Goal: Entertainment & Leisure: Consume media (video, audio)

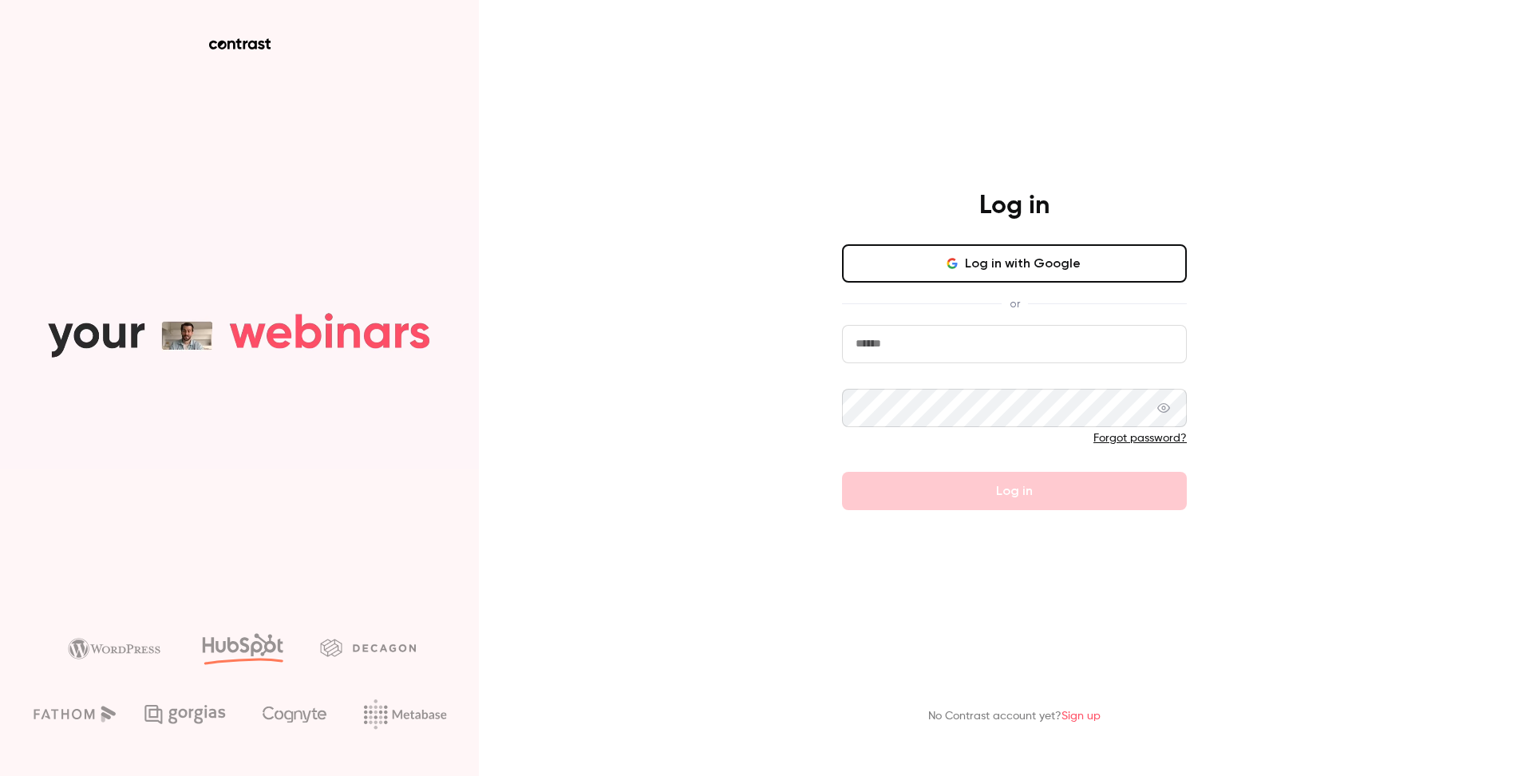
type input "**********"
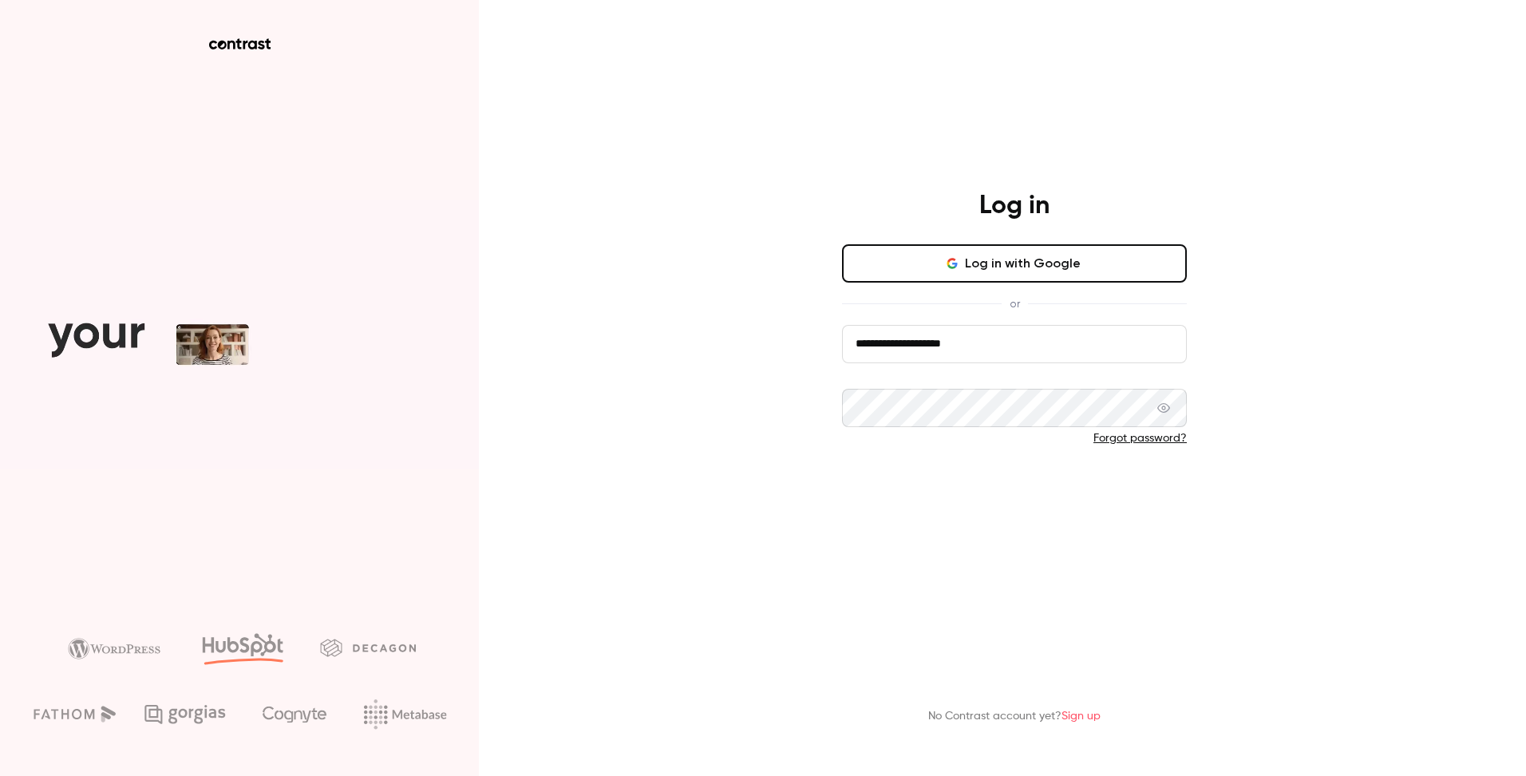
click at [978, 504] on form "**********" at bounding box center [1014, 417] width 345 height 185
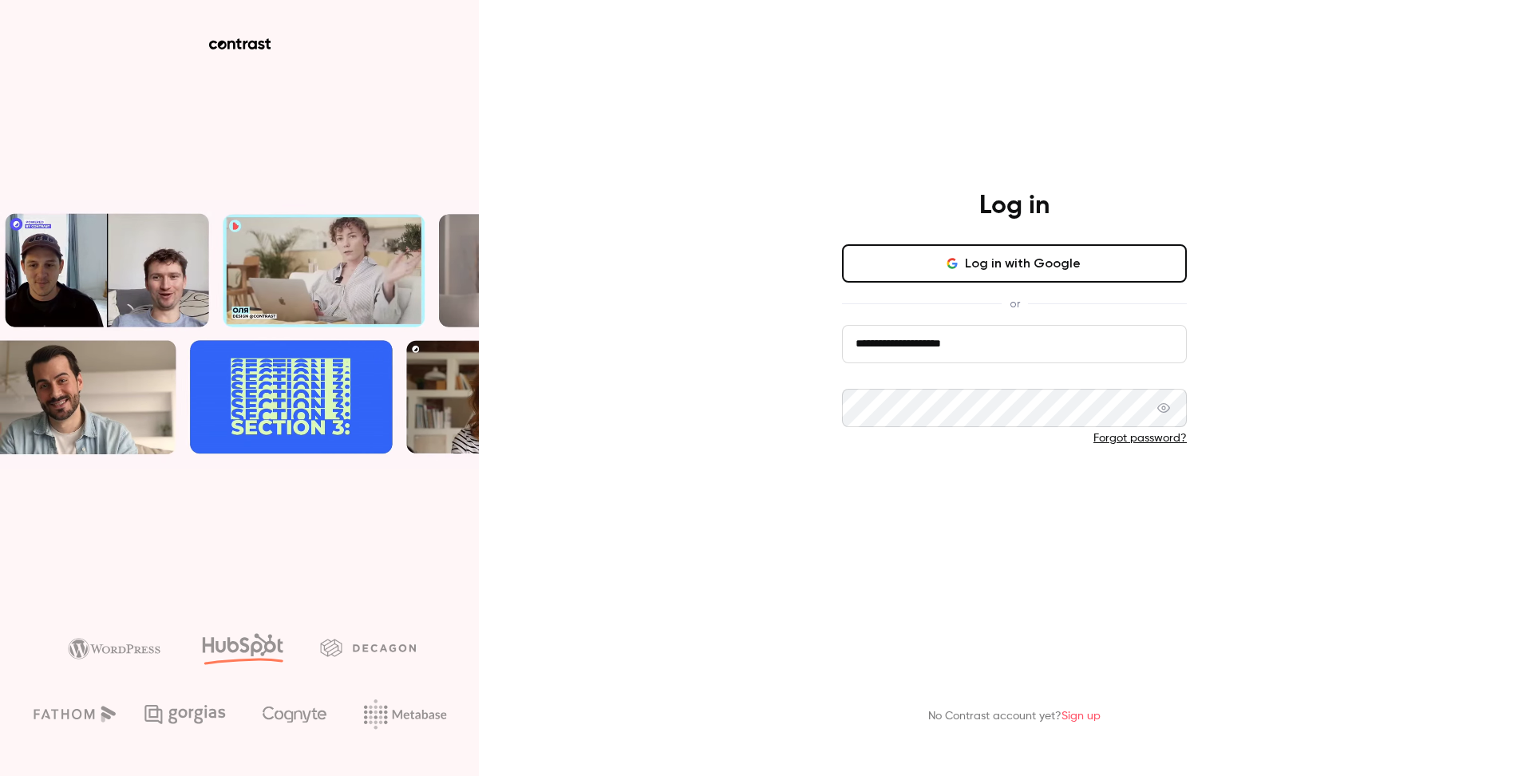
click at [978, 504] on button "Log in" at bounding box center [1014, 491] width 345 height 38
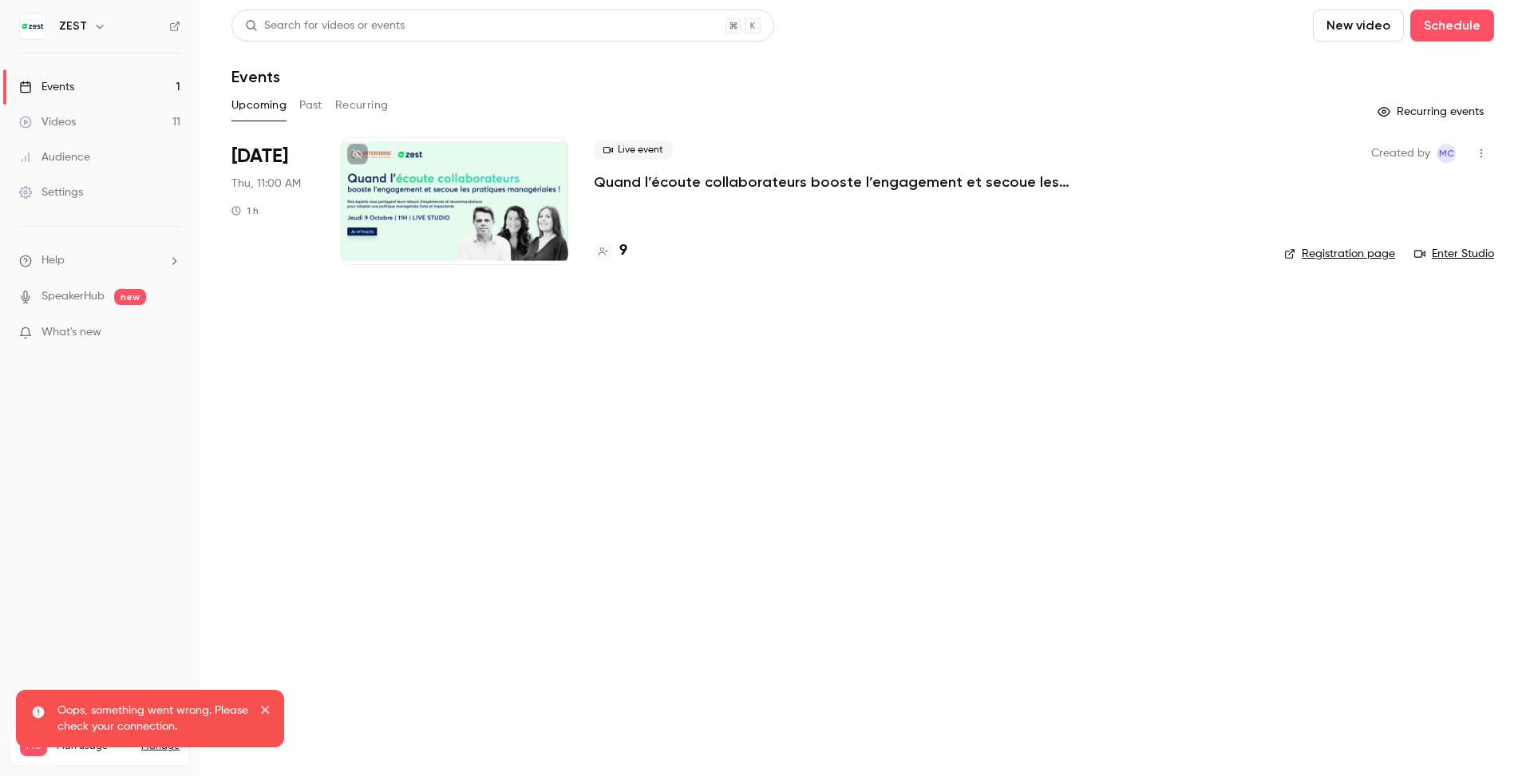
click at [81, 128] on link "Videos 11" at bounding box center [99, 122] width 199 height 35
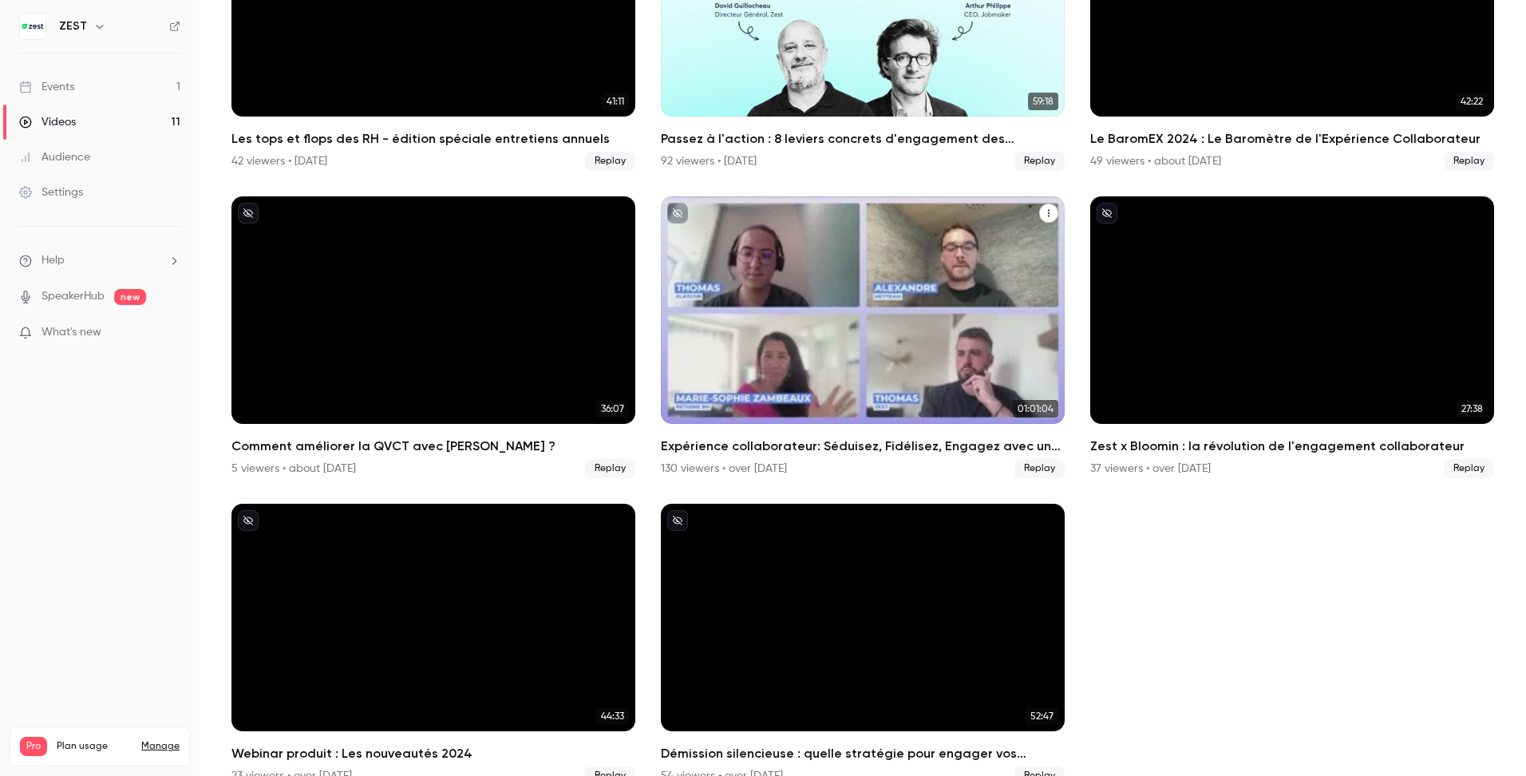
scroll to position [574, 0]
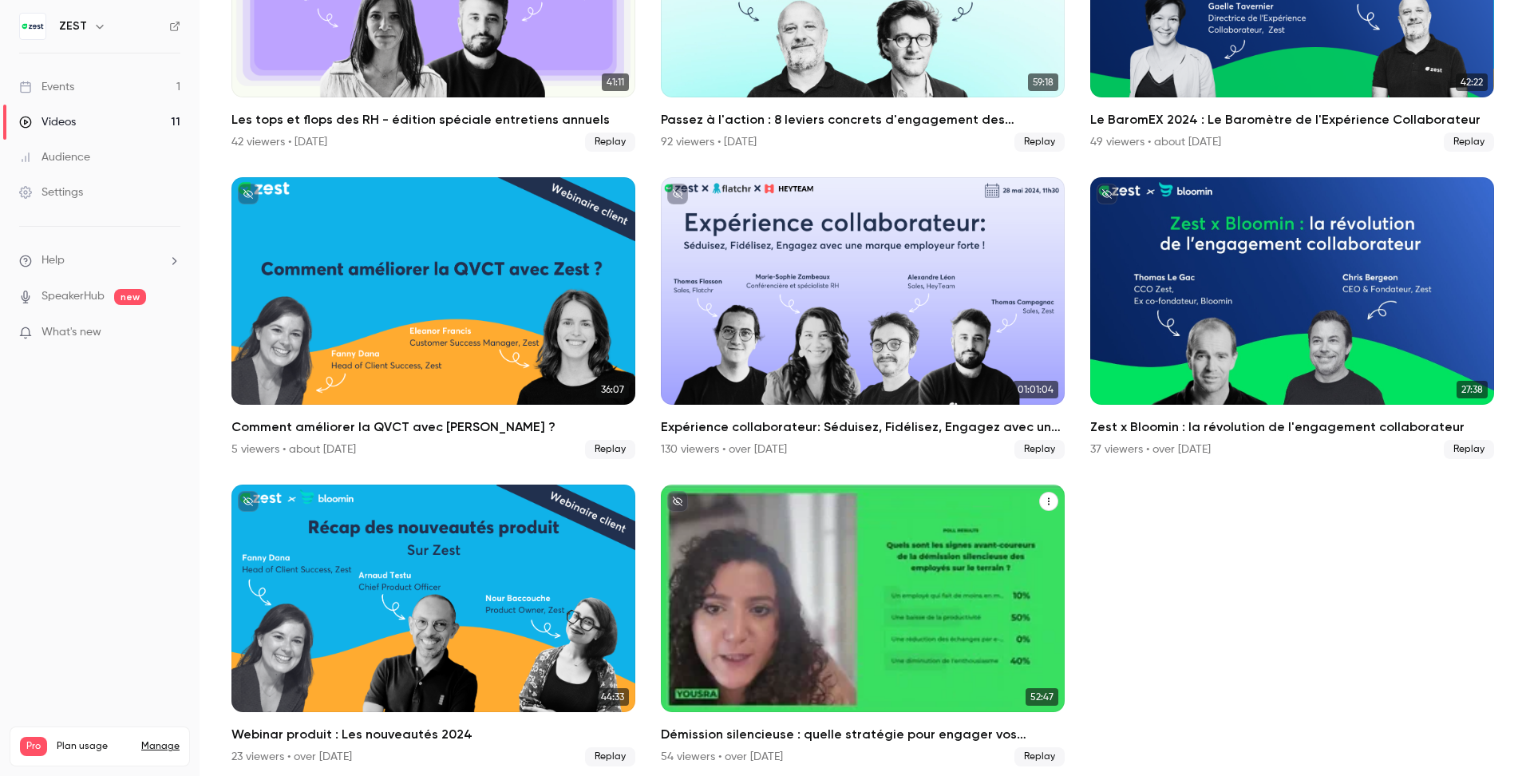
click at [960, 607] on div "Démission silencieuse : quelle stratégie pour engager vos collaborateurs sur le…" at bounding box center [863, 597] width 404 height 227
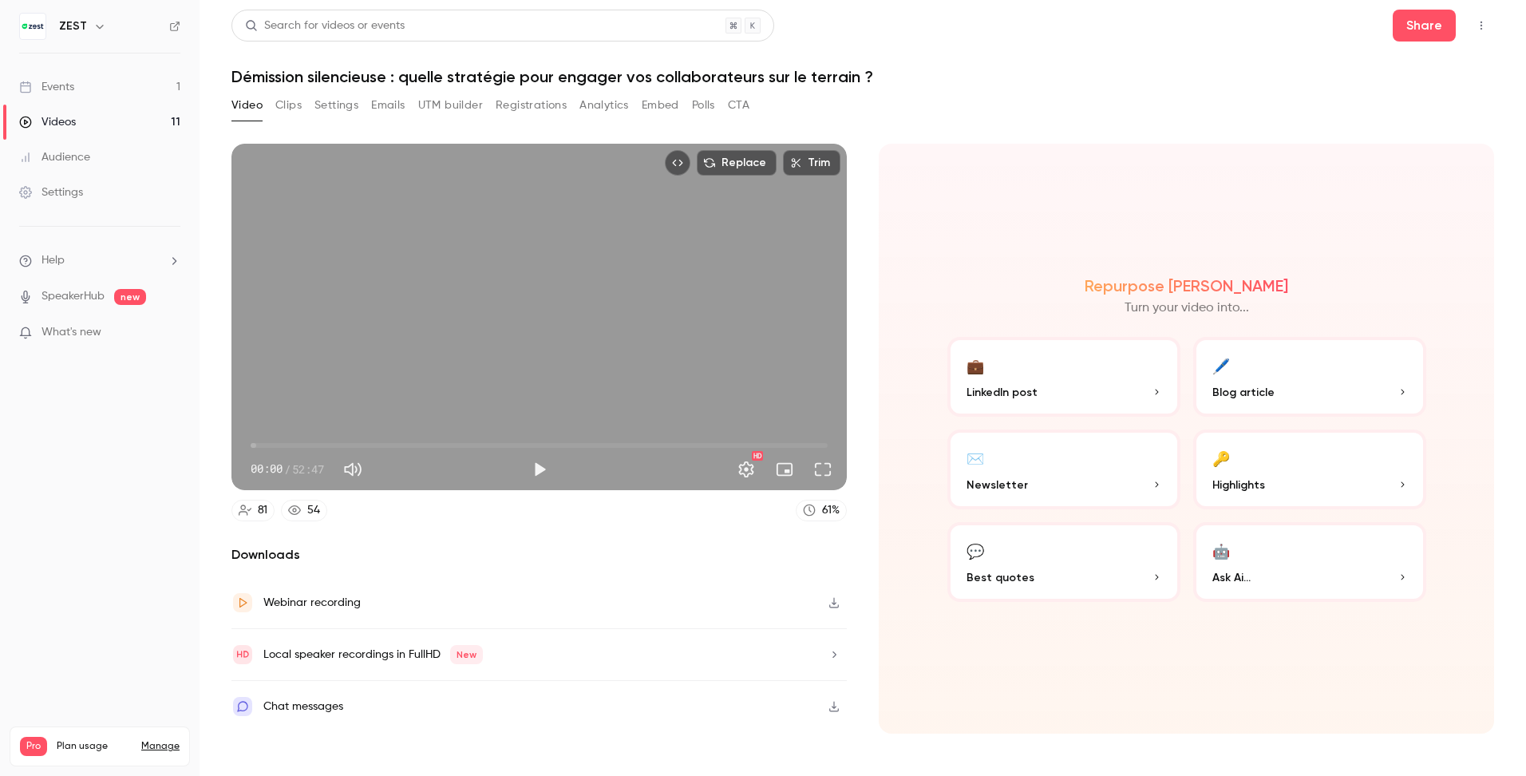
click at [291, 105] on button "Clips" at bounding box center [288, 106] width 26 height 26
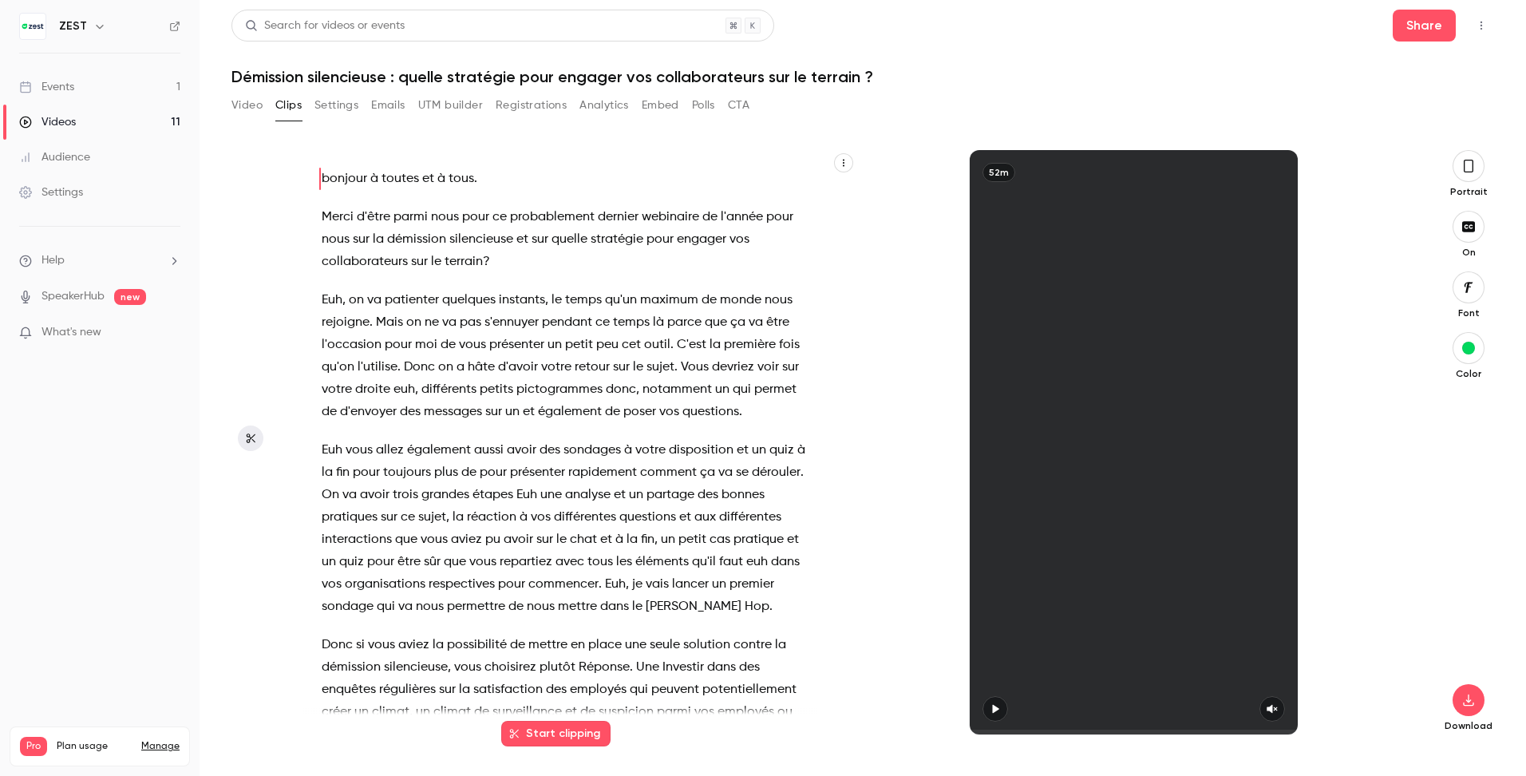
click at [322, 105] on button "Settings" at bounding box center [336, 106] width 44 height 26
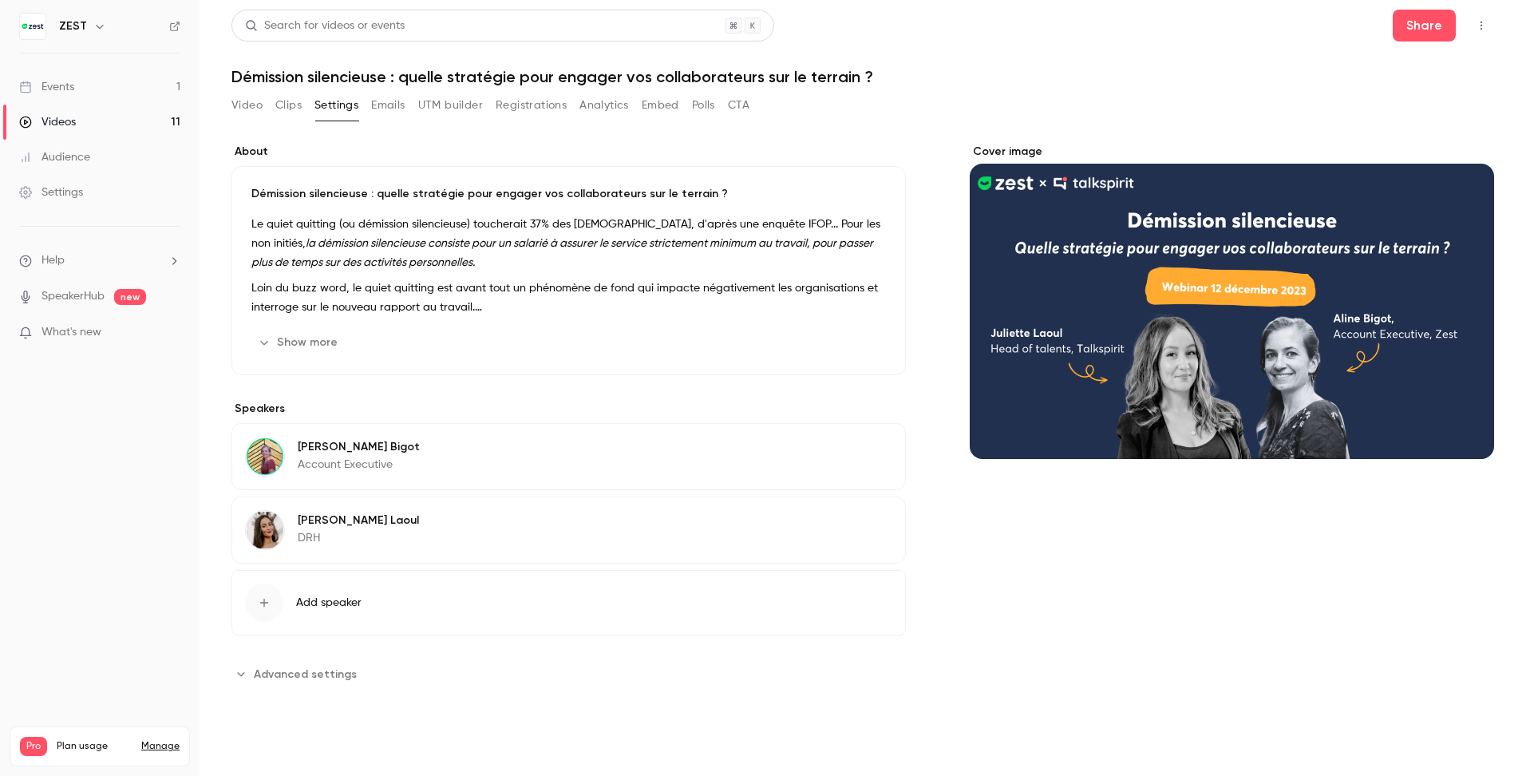
click at [373, 106] on button "Emails" at bounding box center [388, 106] width 34 height 26
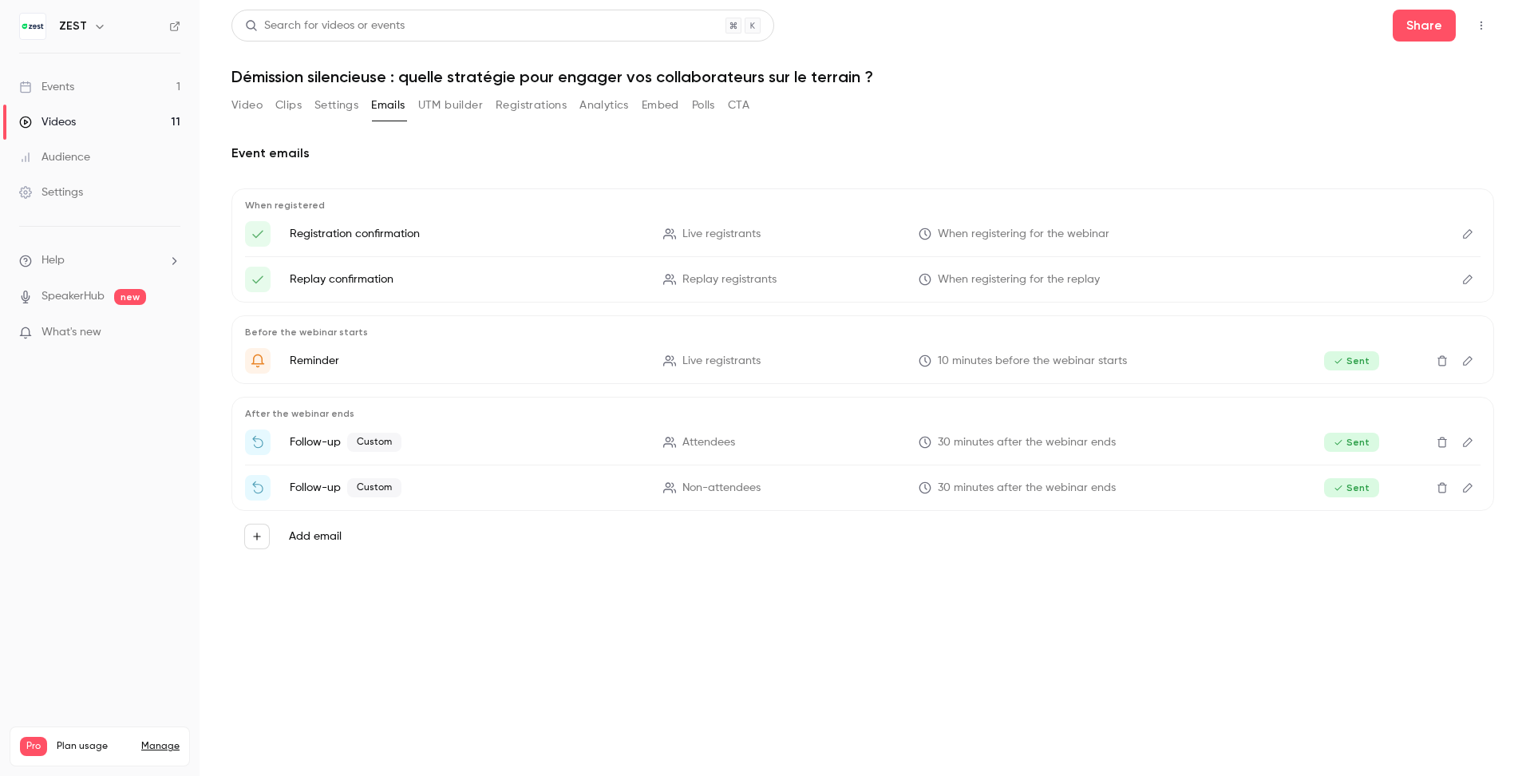
click at [541, 109] on button "Registrations" at bounding box center [531, 106] width 71 height 26
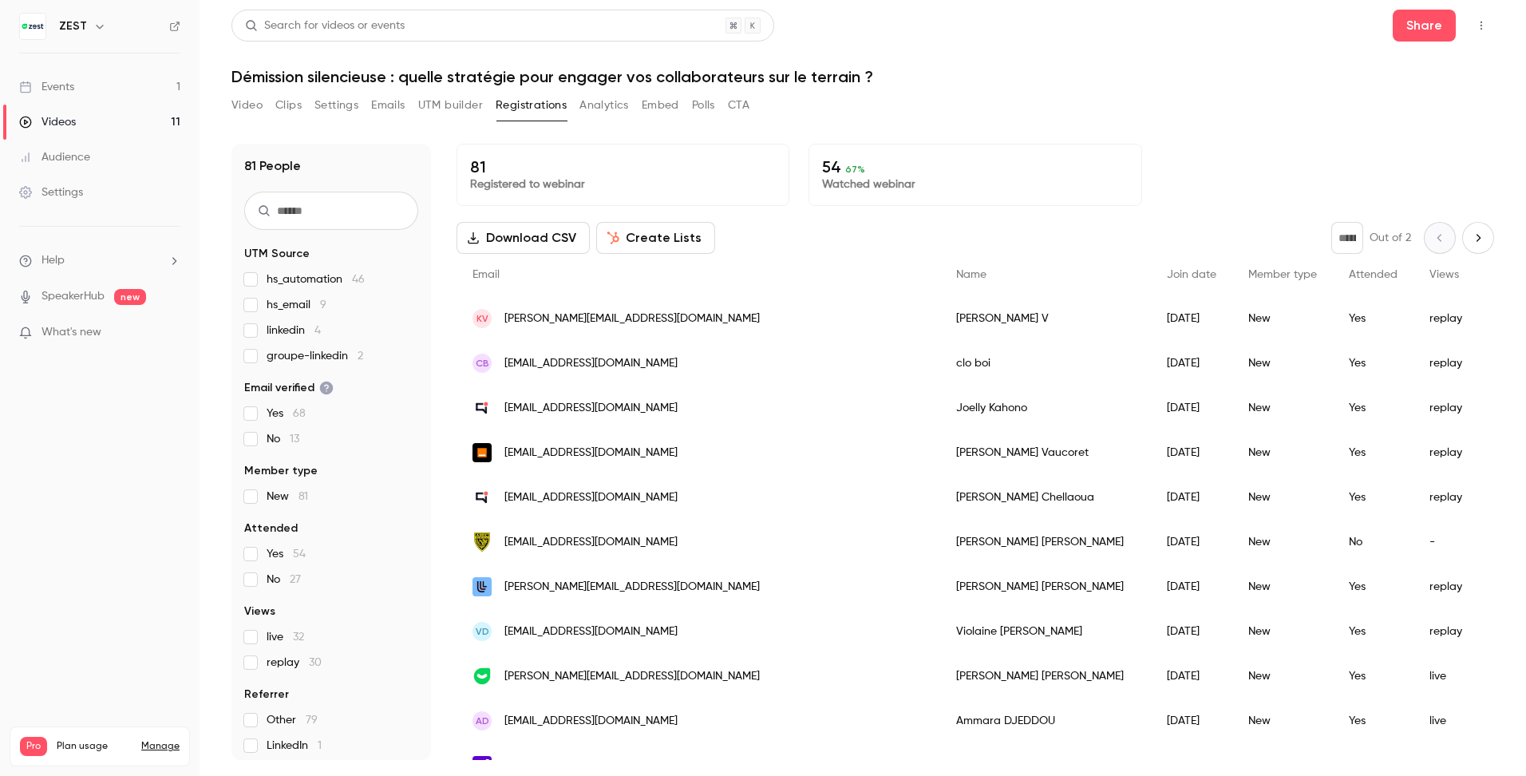
click at [592, 109] on button "Analytics" at bounding box center [603, 106] width 49 height 26
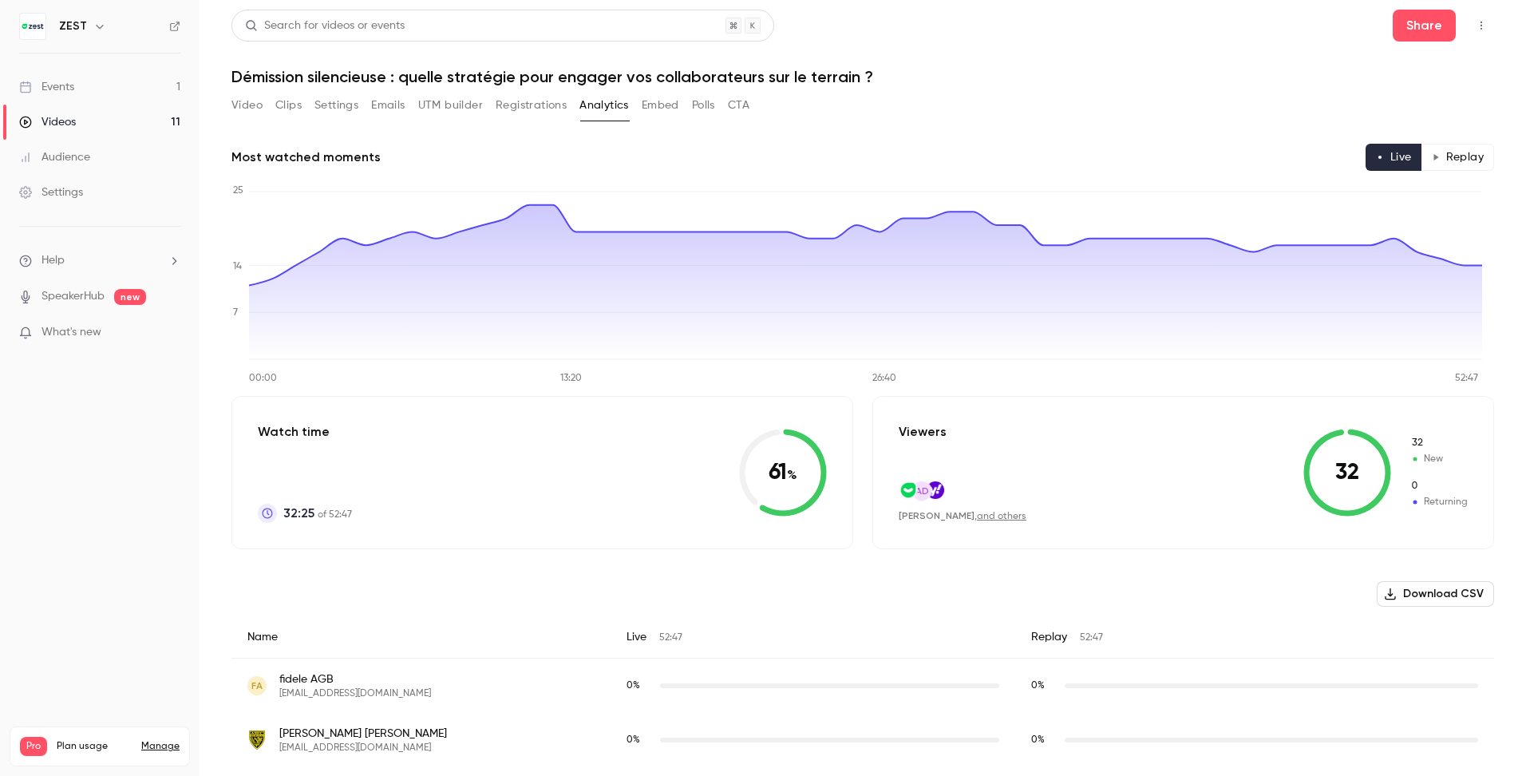
click at [555, 110] on button "Registrations" at bounding box center [531, 106] width 71 height 26
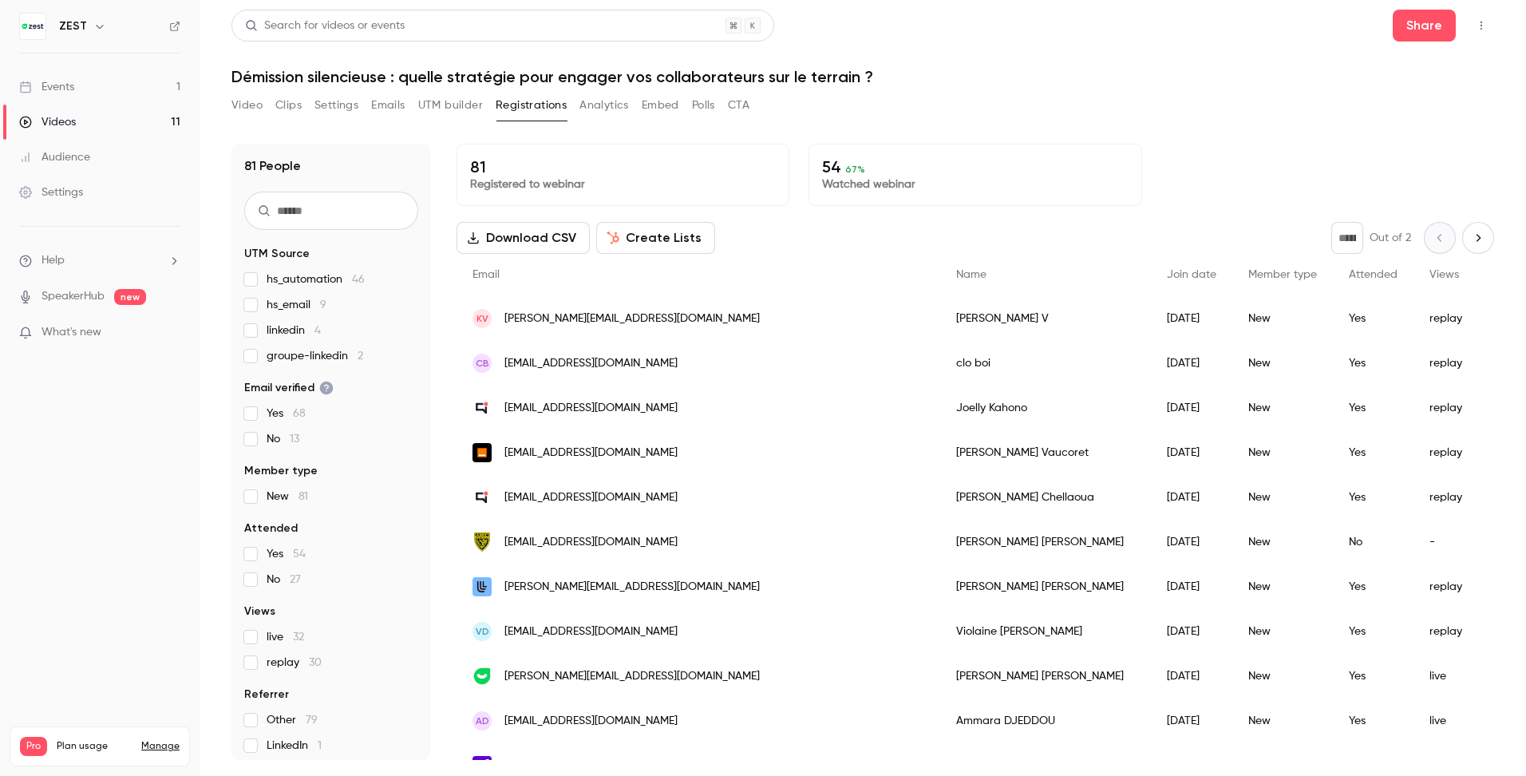
click at [89, 115] on link "Videos 11" at bounding box center [99, 122] width 199 height 35
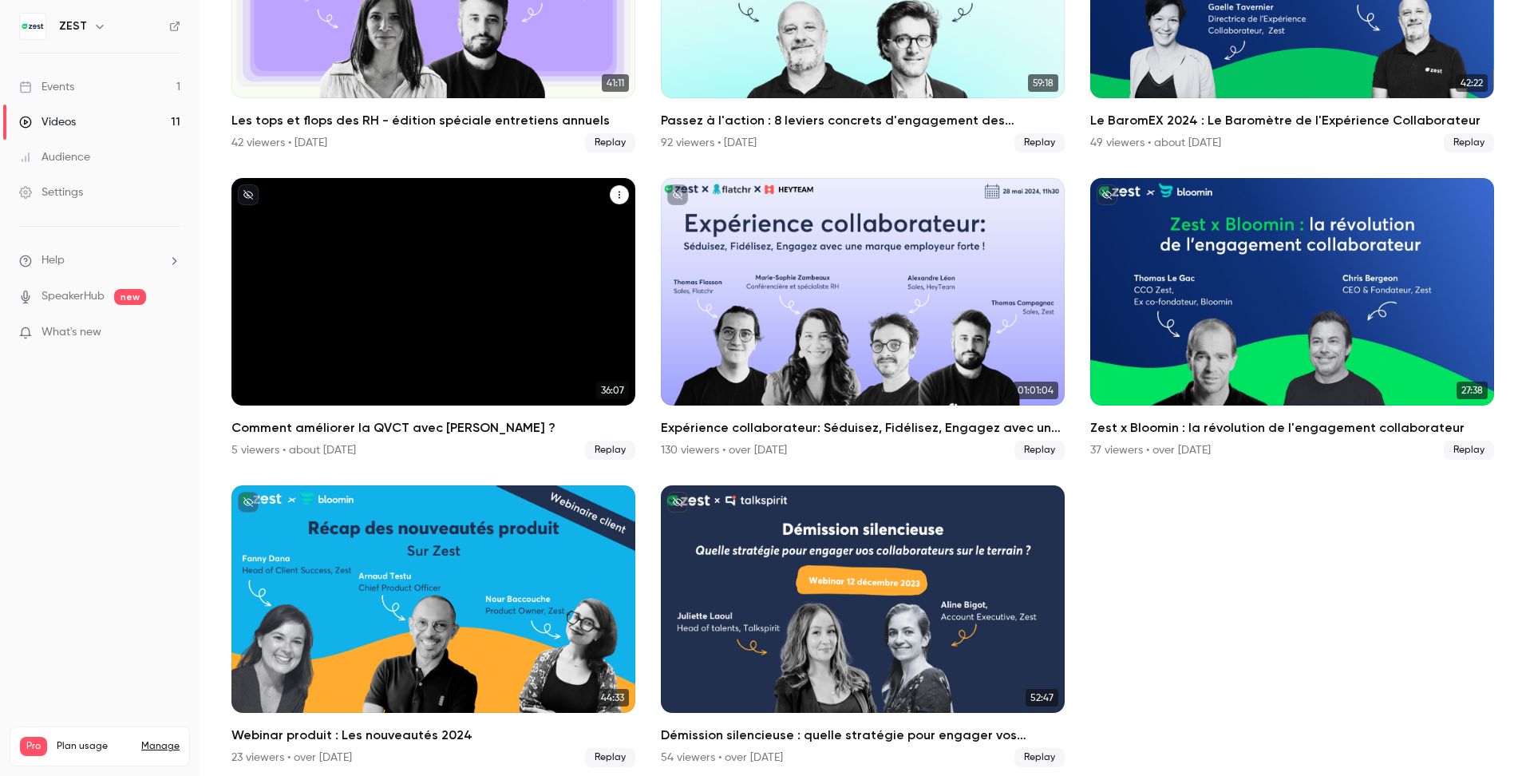
scroll to position [574, 0]
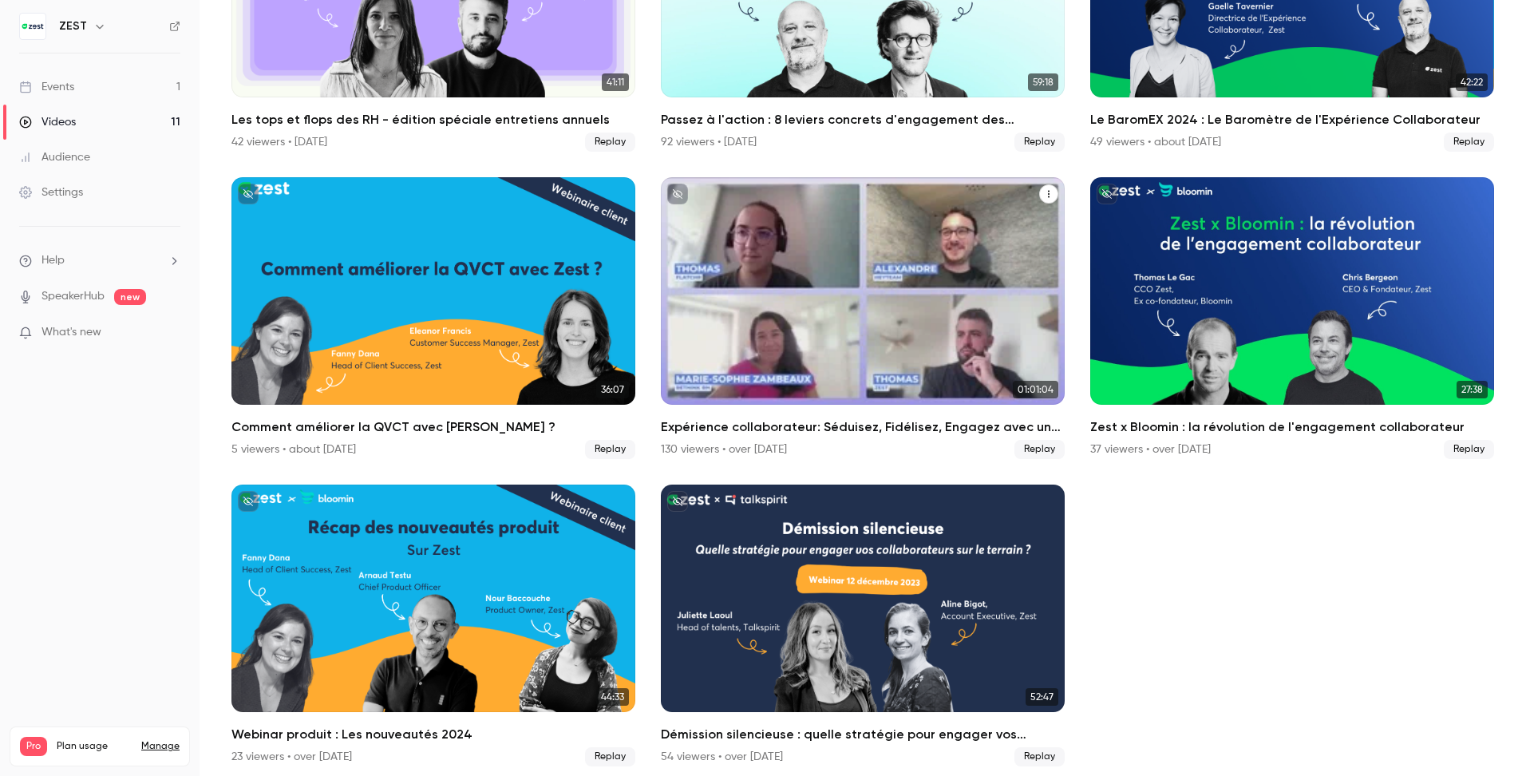
click at [706, 329] on div "Expérience collaborateur: Séduisez, Fidélisez, Engagez avec une marque employeu…" at bounding box center [863, 290] width 404 height 227
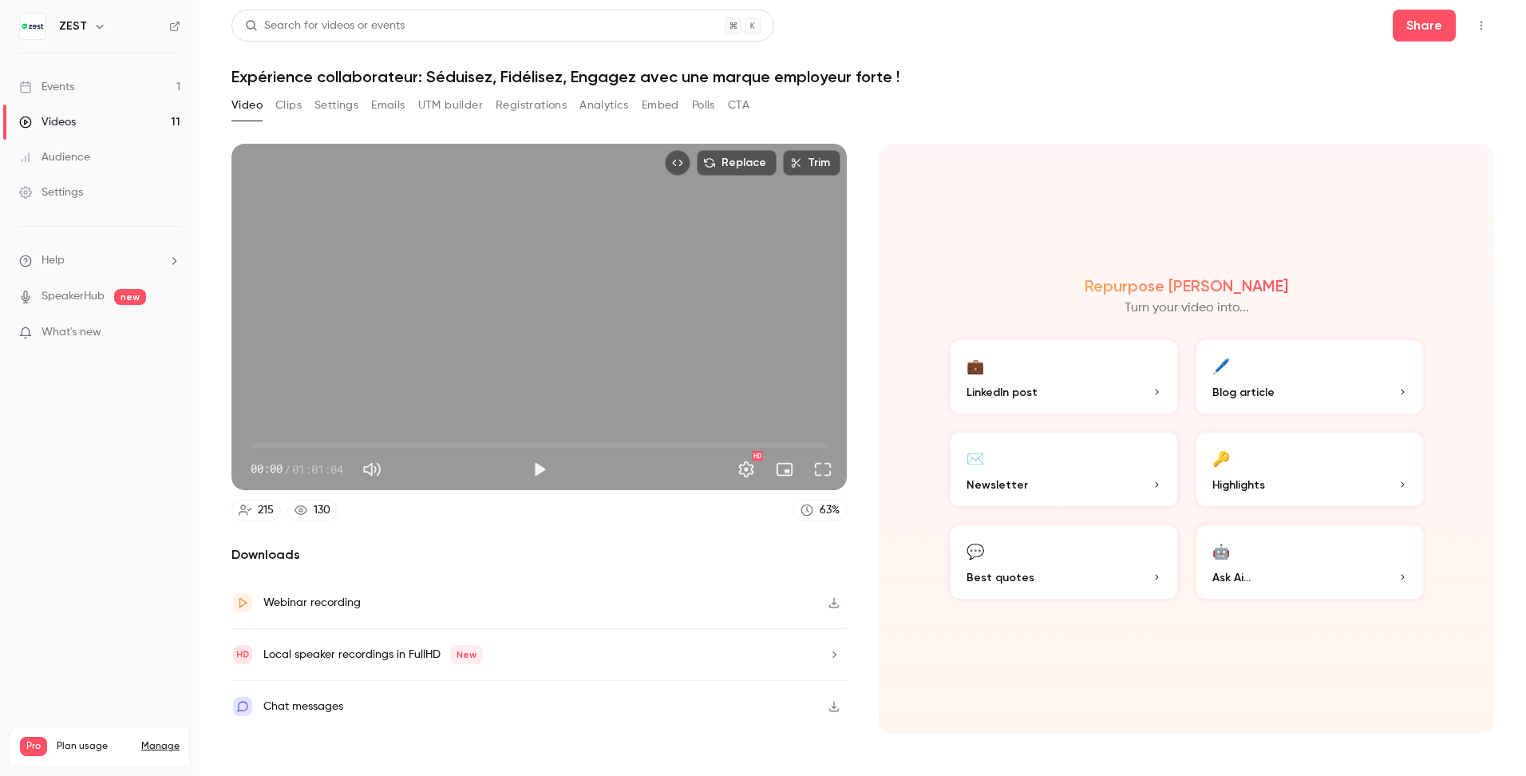
click at [535, 113] on button "Registrations" at bounding box center [531, 106] width 71 height 26
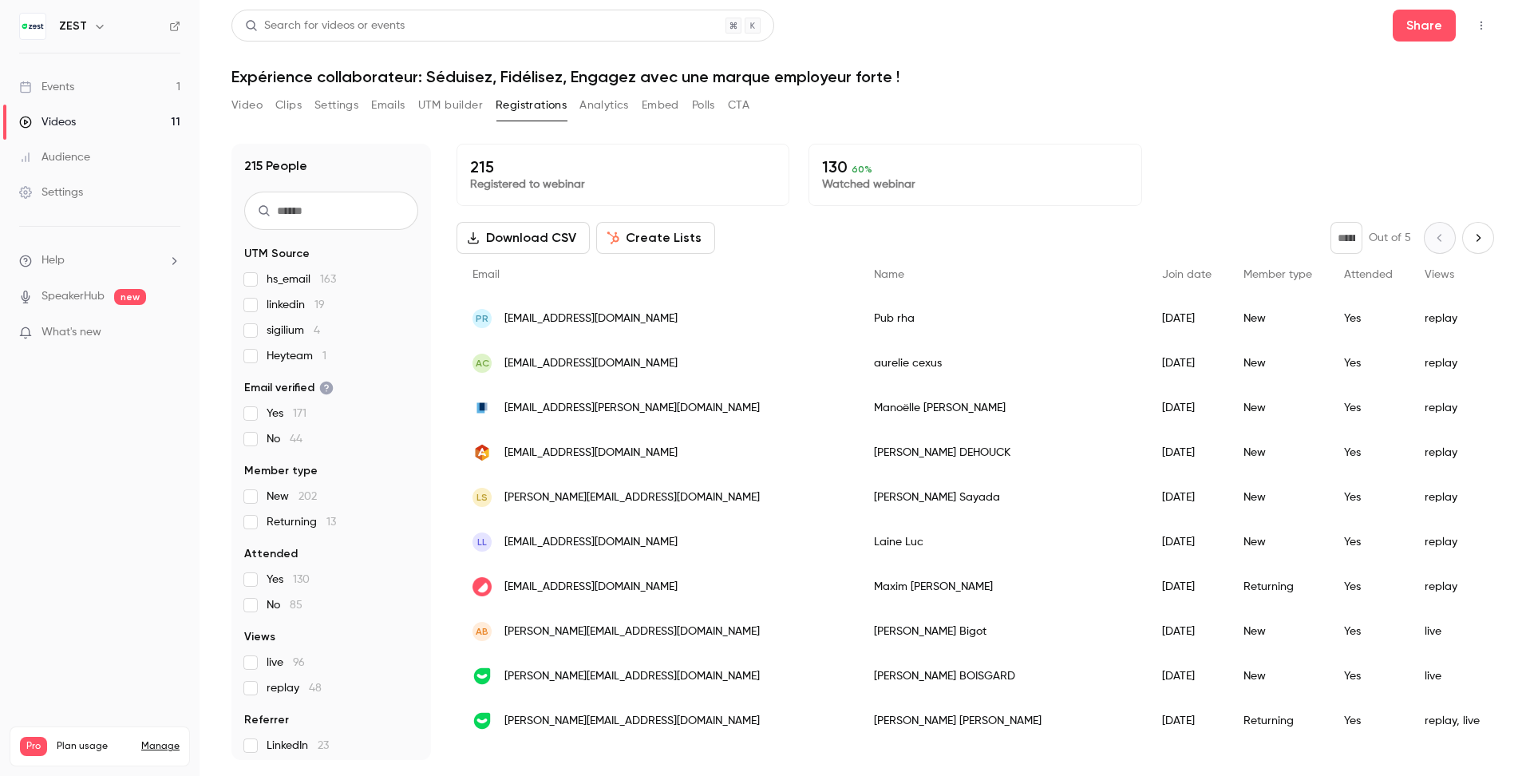
click at [97, 133] on link "Videos 11" at bounding box center [99, 122] width 199 height 35
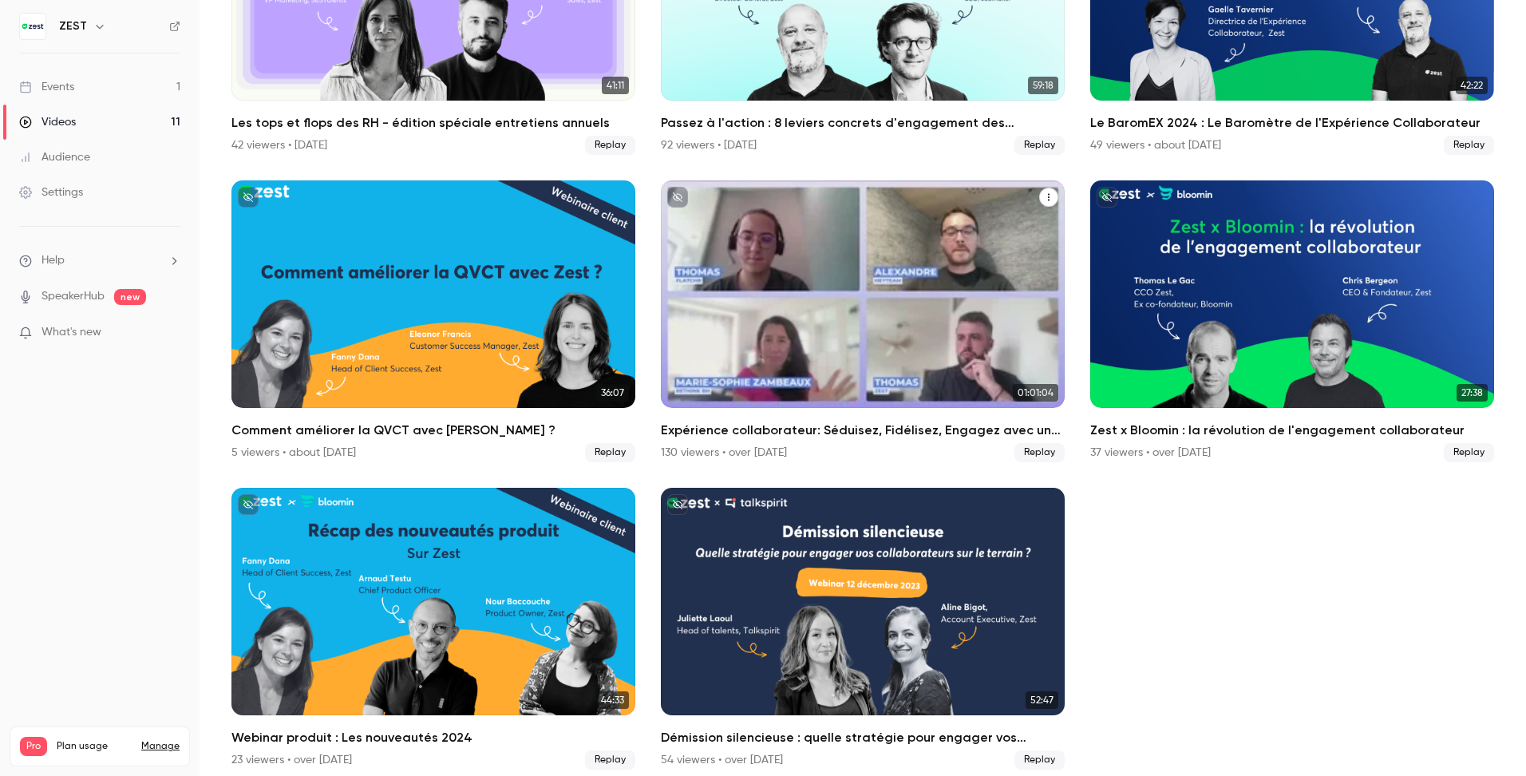
scroll to position [574, 0]
